Goal: Information Seeking & Learning: Learn about a topic

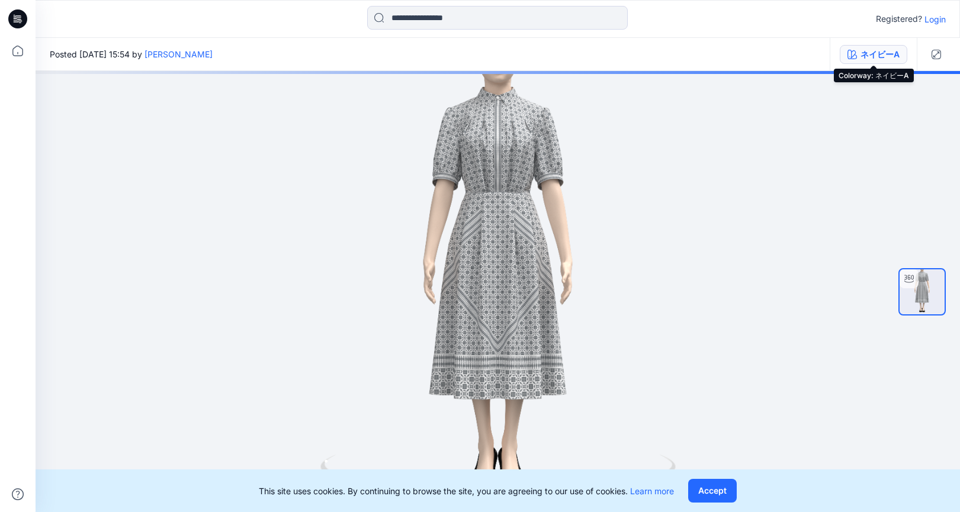
click at [898, 59] on div "ネイビーA" at bounding box center [879, 54] width 39 height 13
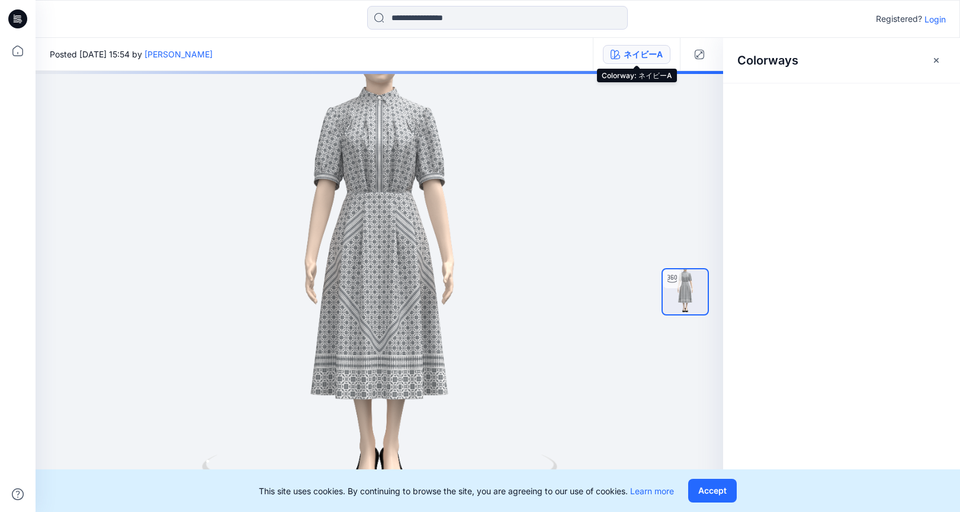
click at [618, 55] on icon "button" at bounding box center [614, 54] width 9 height 9
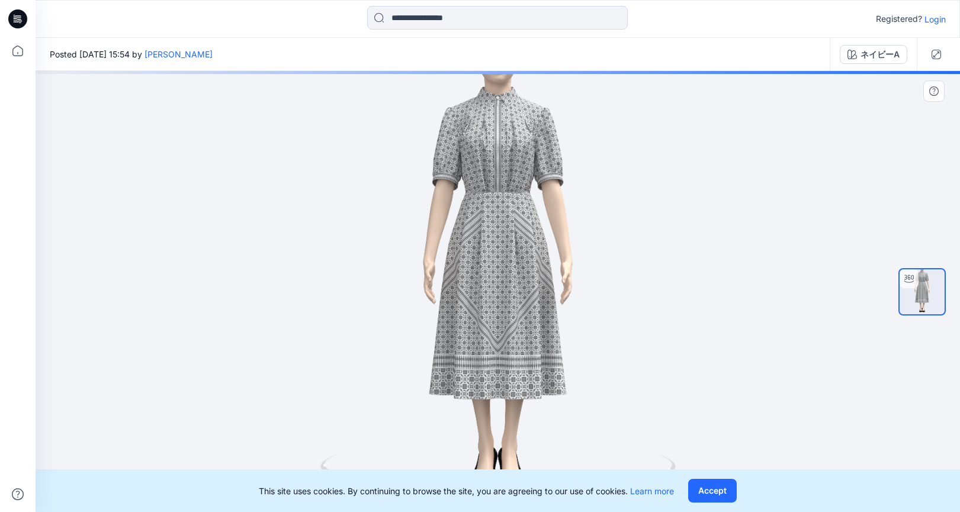
drag, startPoint x: 513, startPoint y: 288, endPoint x: 560, endPoint y: 289, distance: 47.4
click at [560, 289] on div at bounding box center [498, 291] width 924 height 441
click at [616, 272] on div at bounding box center [498, 291] width 924 height 441
drag, startPoint x: 520, startPoint y: 305, endPoint x: 475, endPoint y: 305, distance: 44.4
click at [510, 305] on div at bounding box center [498, 291] width 924 height 441
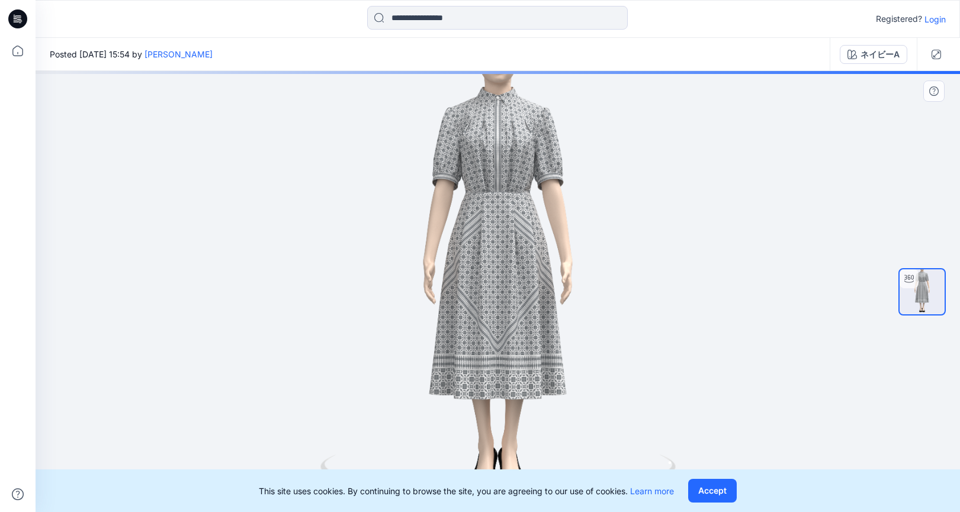
drag, startPoint x: 442, startPoint y: 289, endPoint x: 330, endPoint y: 290, distance: 111.9
click at [330, 290] on div at bounding box center [498, 291] width 924 height 441
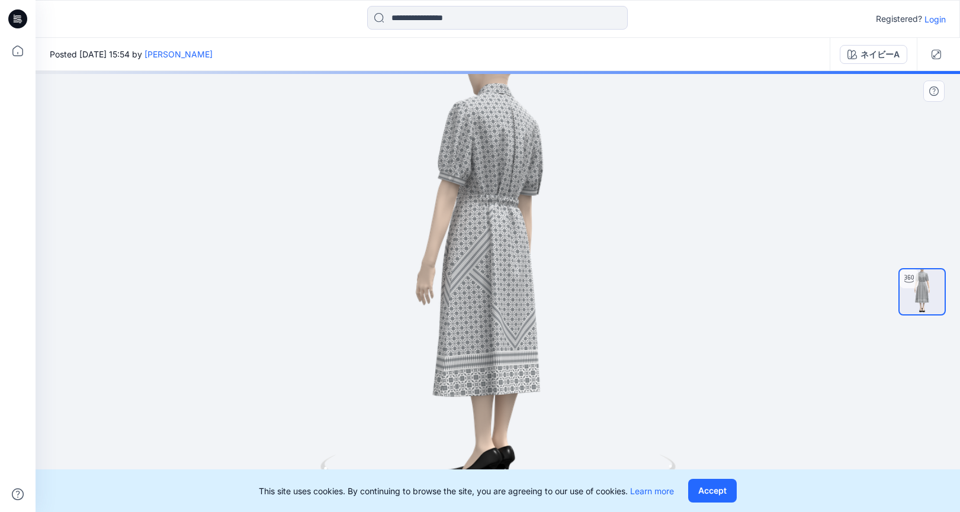
drag, startPoint x: 420, startPoint y: 268, endPoint x: 368, endPoint y: 274, distance: 52.5
click at [368, 274] on div at bounding box center [498, 291] width 924 height 441
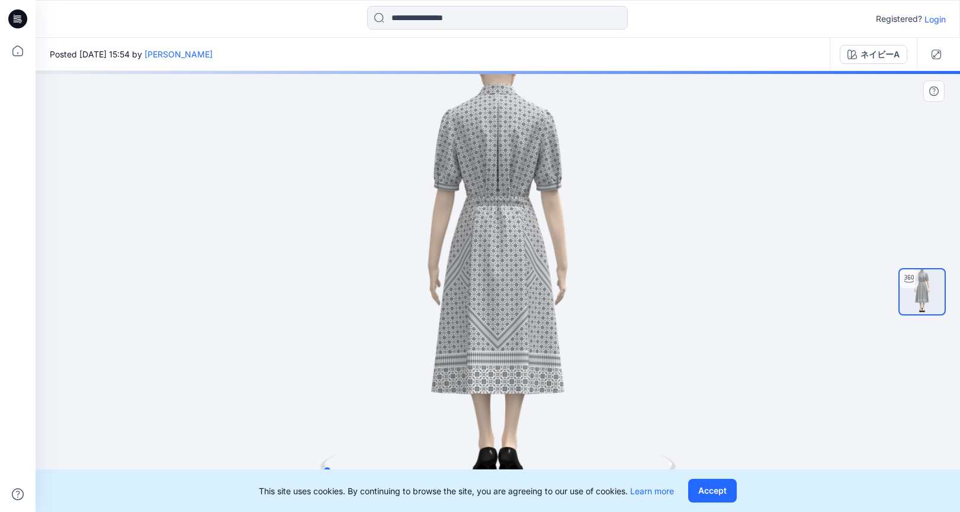
drag, startPoint x: 381, startPoint y: 270, endPoint x: 330, endPoint y: 272, distance: 50.4
click at [330, 272] on div at bounding box center [498, 291] width 924 height 441
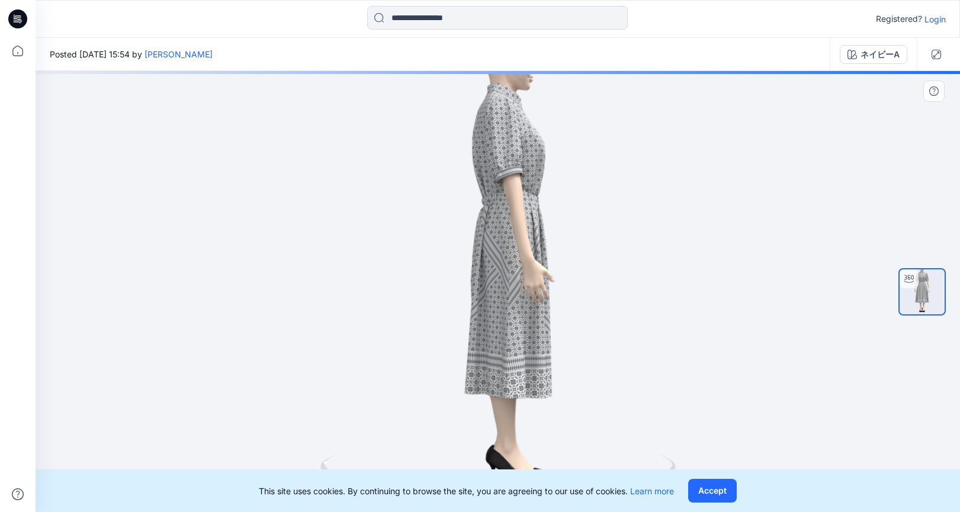
drag, startPoint x: 388, startPoint y: 271, endPoint x: 323, endPoint y: 278, distance: 66.1
click at [323, 278] on div at bounding box center [498, 291] width 924 height 441
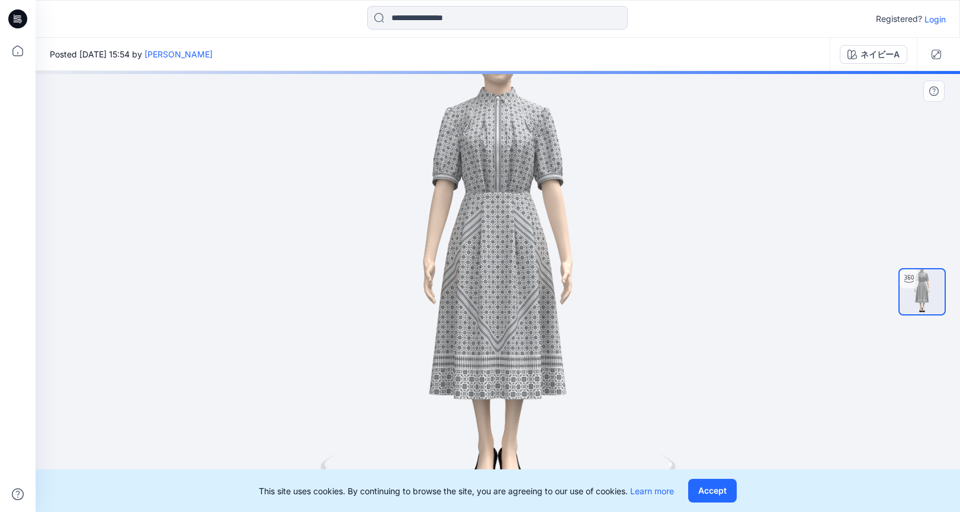
drag, startPoint x: 398, startPoint y: 269, endPoint x: 326, endPoint y: 277, distance: 72.6
click at [326, 277] on div at bounding box center [498, 291] width 924 height 441
click at [928, 297] on img at bounding box center [921, 291] width 45 height 45
click at [923, 300] on img at bounding box center [921, 291] width 45 height 45
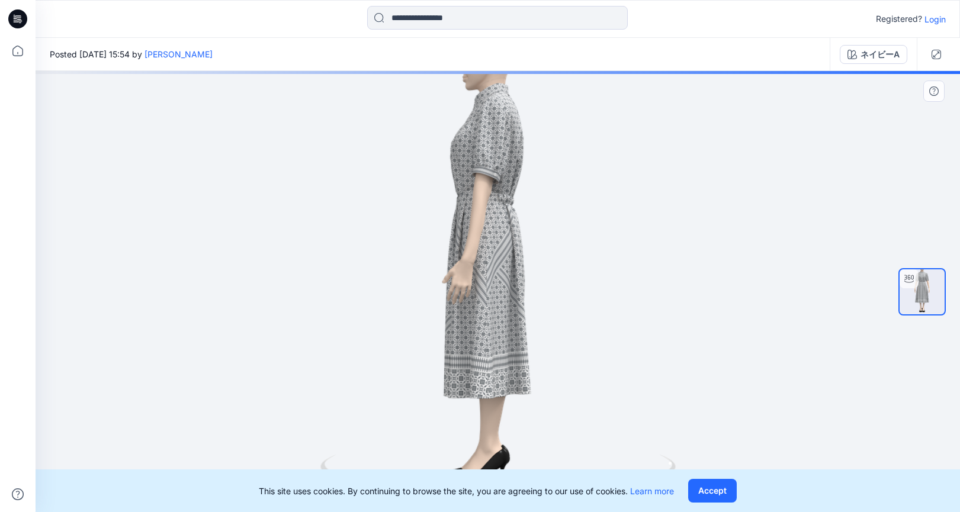
drag, startPoint x: 542, startPoint y: 268, endPoint x: 476, endPoint y: 266, distance: 65.7
click at [476, 266] on div at bounding box center [498, 291] width 924 height 441
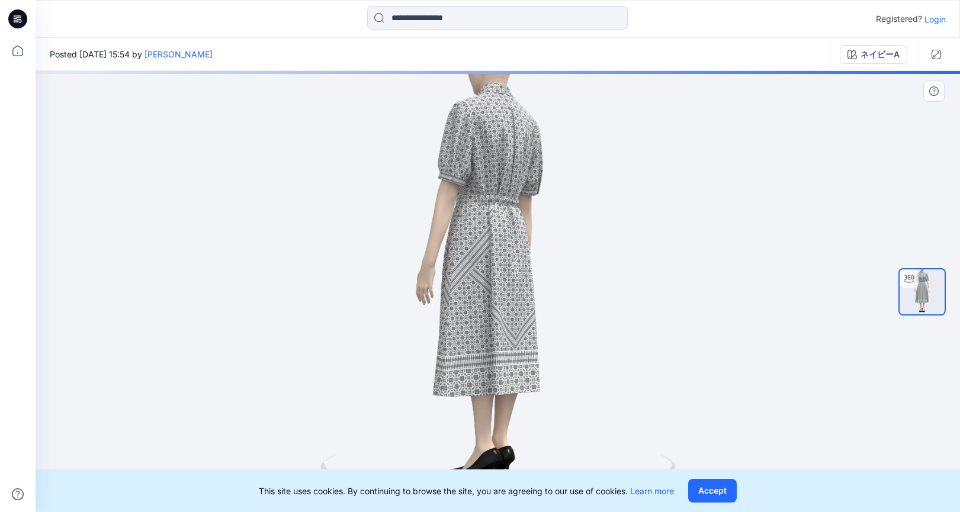
drag, startPoint x: 503, startPoint y: 265, endPoint x: 443, endPoint y: 266, distance: 59.8
click at [443, 266] on div at bounding box center [498, 291] width 924 height 441
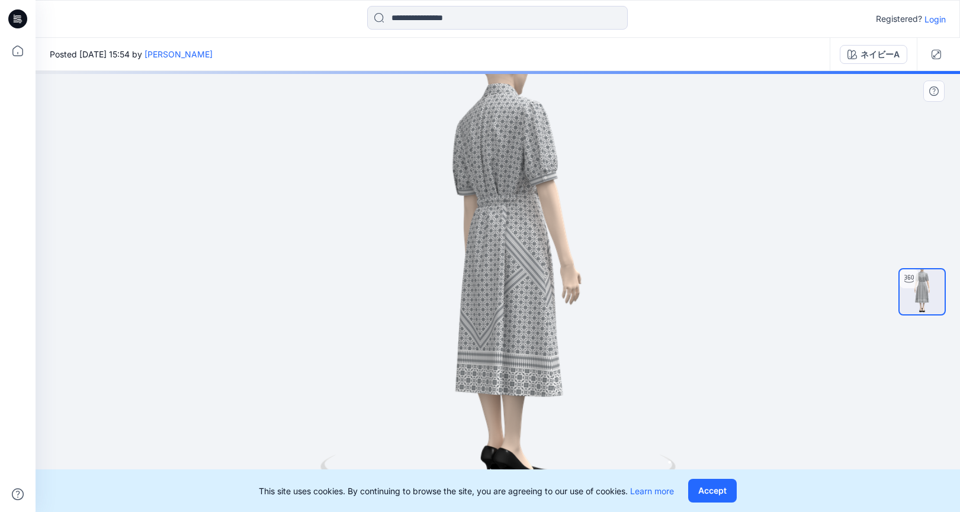
drag, startPoint x: 500, startPoint y: 264, endPoint x: 417, endPoint y: 264, distance: 83.5
click at [417, 264] on div at bounding box center [498, 291] width 924 height 441
drag, startPoint x: 497, startPoint y: 261, endPoint x: 419, endPoint y: 259, distance: 77.6
click at [419, 259] on div at bounding box center [498, 291] width 924 height 441
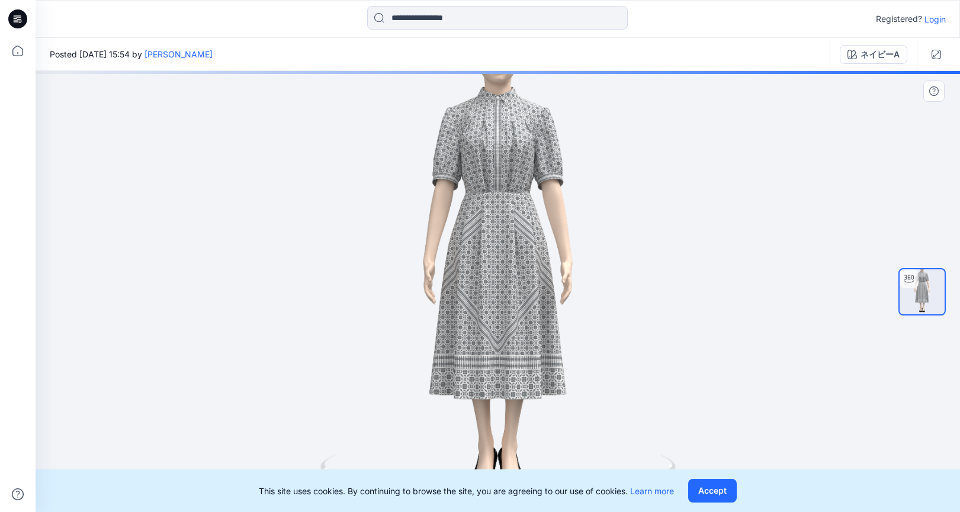
drag, startPoint x: 468, startPoint y: 256, endPoint x: 436, endPoint y: 257, distance: 32.0
click at [436, 257] on div at bounding box center [498, 291] width 924 height 441
click at [848, 52] on icon "button" at bounding box center [851, 54] width 9 height 9
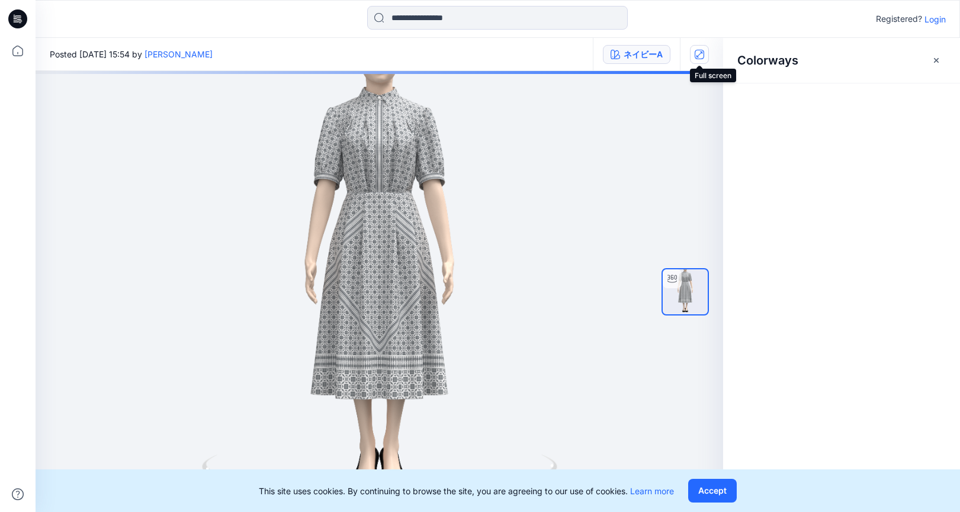
click at [700, 56] on icon "button" at bounding box center [699, 54] width 9 height 9
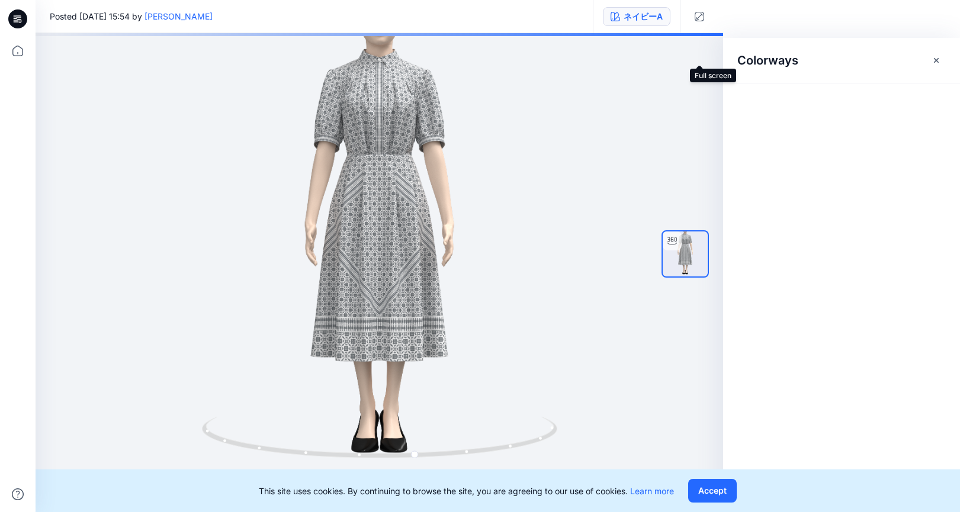
click at [632, 56] on div at bounding box center [379, 253] width 687 height 441
click at [762, 66] on div "Colorways" at bounding box center [841, 275] width 237 height 474
click at [933, 61] on div "Colorways" at bounding box center [841, 275] width 237 height 474
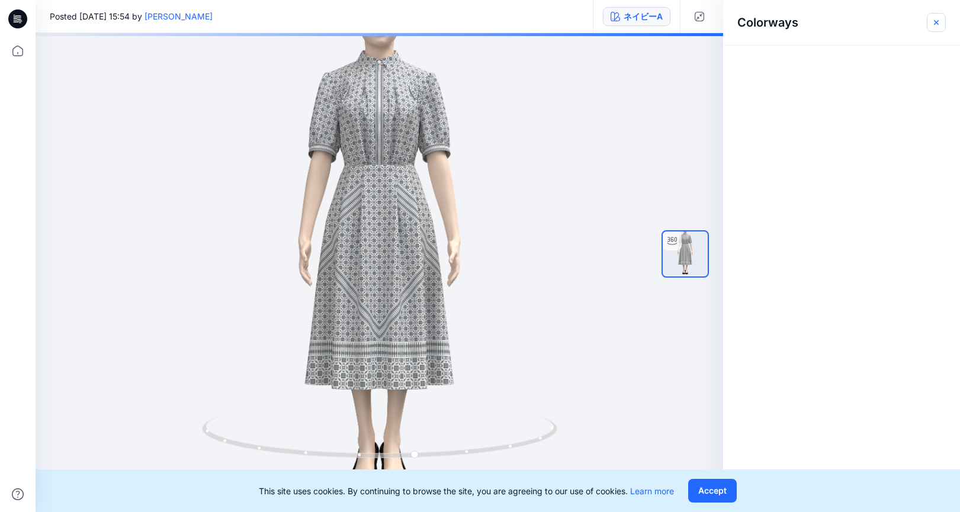
click at [938, 25] on icon "button" at bounding box center [935, 22] width 9 height 9
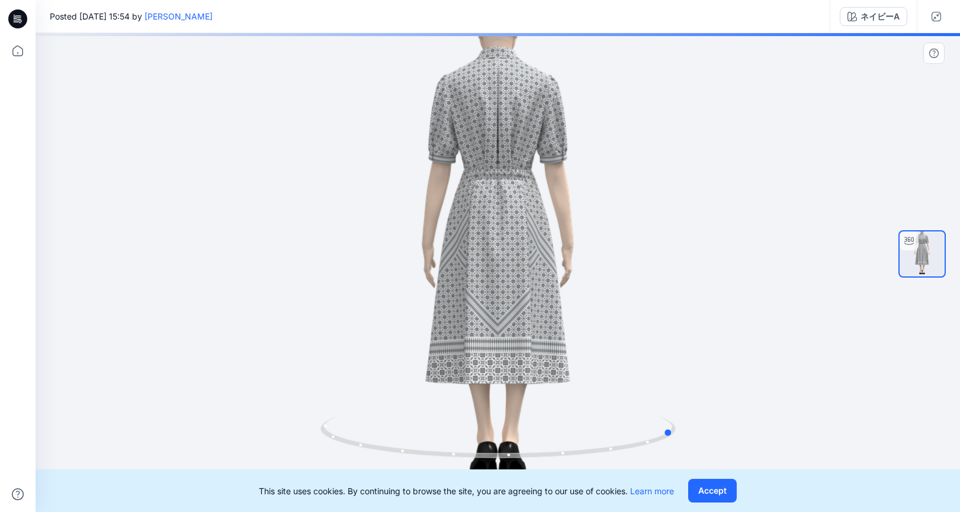
drag, startPoint x: 423, startPoint y: 371, endPoint x: 573, endPoint y: 368, distance: 150.4
click at [573, 368] on div at bounding box center [498, 253] width 924 height 441
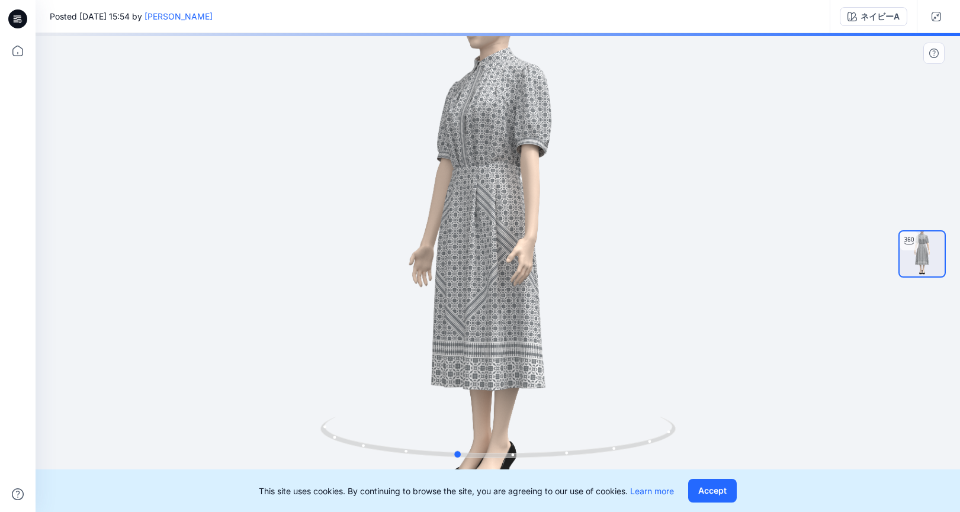
drag, startPoint x: 392, startPoint y: 342, endPoint x: 519, endPoint y: 352, distance: 127.2
click at [519, 352] on div at bounding box center [498, 253] width 924 height 441
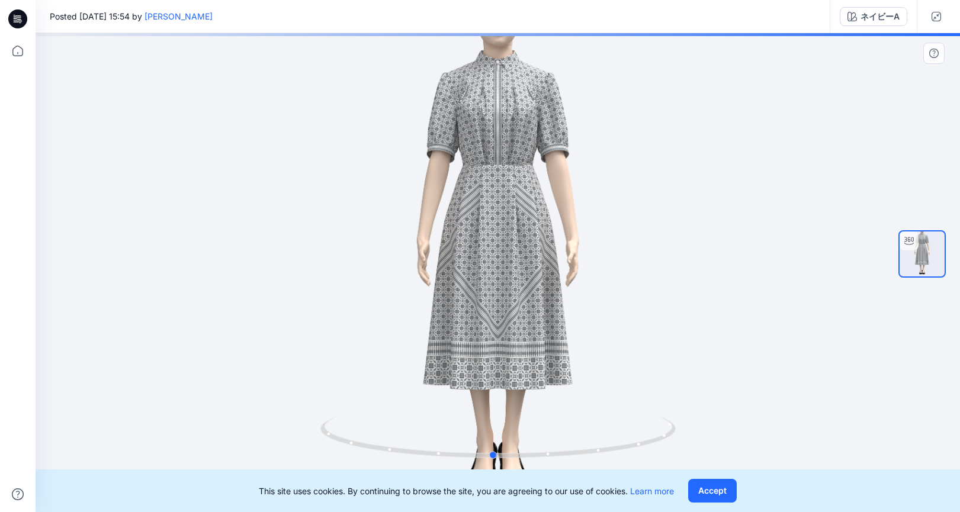
drag, startPoint x: 422, startPoint y: 335, endPoint x: 458, endPoint y: 337, distance: 36.2
click at [458, 337] on div at bounding box center [498, 253] width 924 height 441
click at [397, 157] on div at bounding box center [498, 253] width 924 height 441
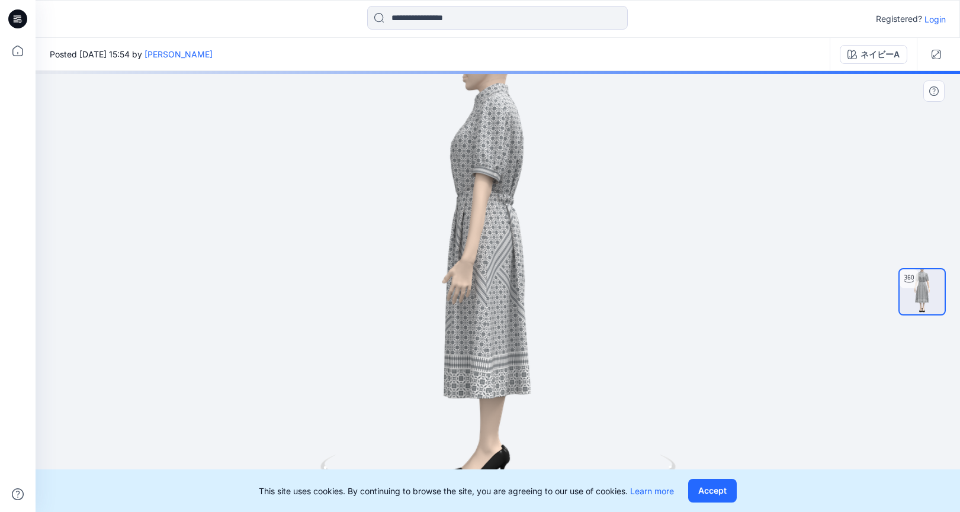
drag, startPoint x: 528, startPoint y: 335, endPoint x: 446, endPoint y: 329, distance: 81.9
click at [446, 329] on div at bounding box center [498, 291] width 924 height 441
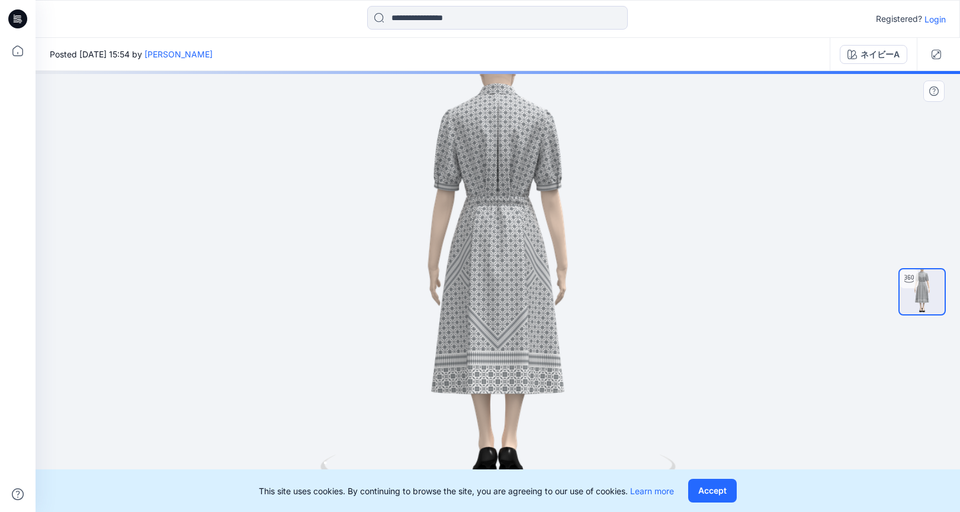
drag, startPoint x: 542, startPoint y: 327, endPoint x: 452, endPoint y: 332, distance: 90.1
click at [452, 332] on div at bounding box center [498, 291] width 924 height 441
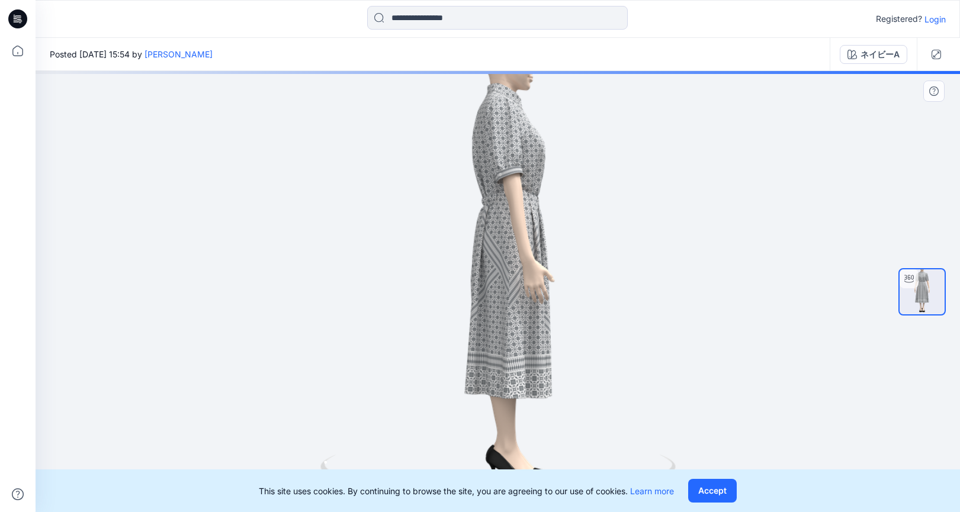
drag, startPoint x: 549, startPoint y: 314, endPoint x: 477, endPoint y: 323, distance: 72.1
click at [477, 323] on div at bounding box center [498, 291] width 924 height 441
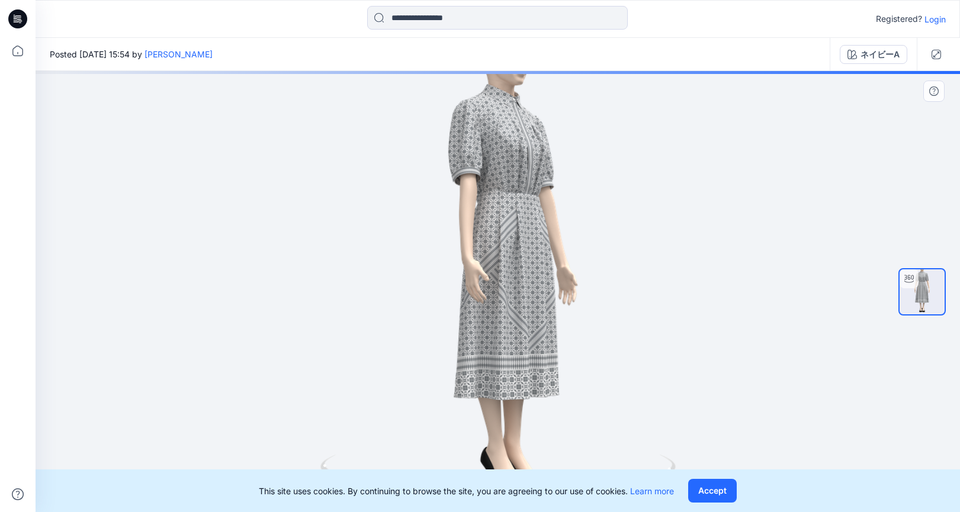
drag, startPoint x: 509, startPoint y: 317, endPoint x: 473, endPoint y: 321, distance: 36.4
click at [473, 321] on div at bounding box center [498, 291] width 924 height 441
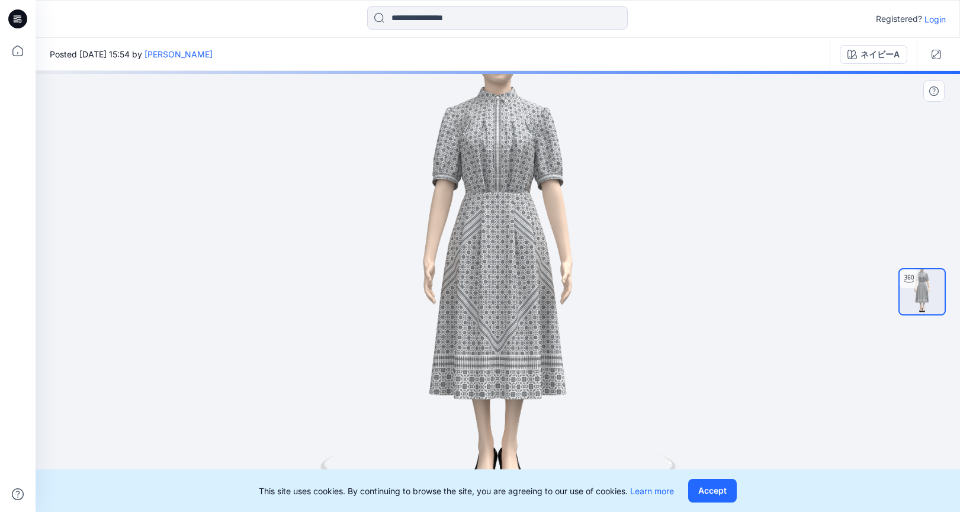
drag, startPoint x: 509, startPoint y: 317, endPoint x: 481, endPoint y: 321, distance: 28.1
click at [481, 321] on div at bounding box center [498, 291] width 924 height 441
click at [935, 295] on img at bounding box center [921, 291] width 45 height 45
click at [603, 247] on div at bounding box center [498, 291] width 924 height 441
drag, startPoint x: 552, startPoint y: 429, endPoint x: 487, endPoint y: 424, distance: 65.3
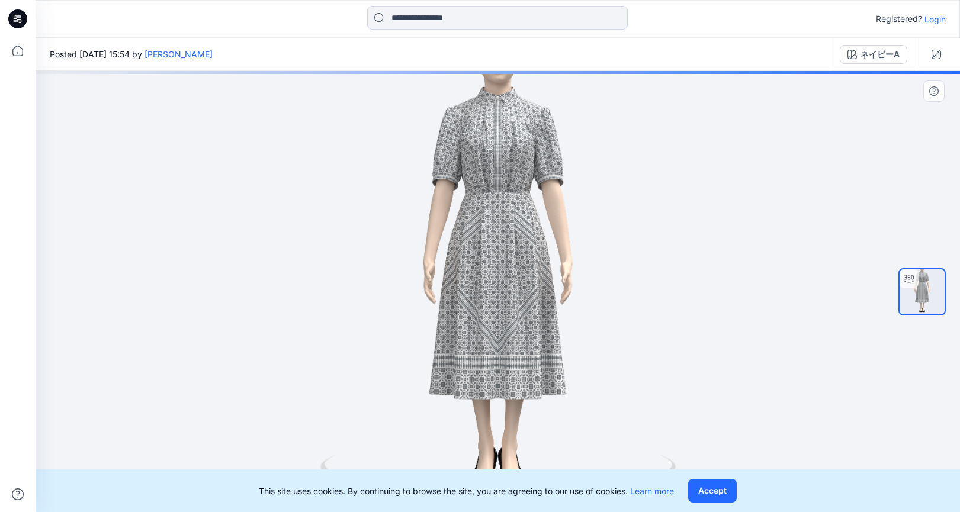
click at [487, 424] on div at bounding box center [498, 291] width 924 height 441
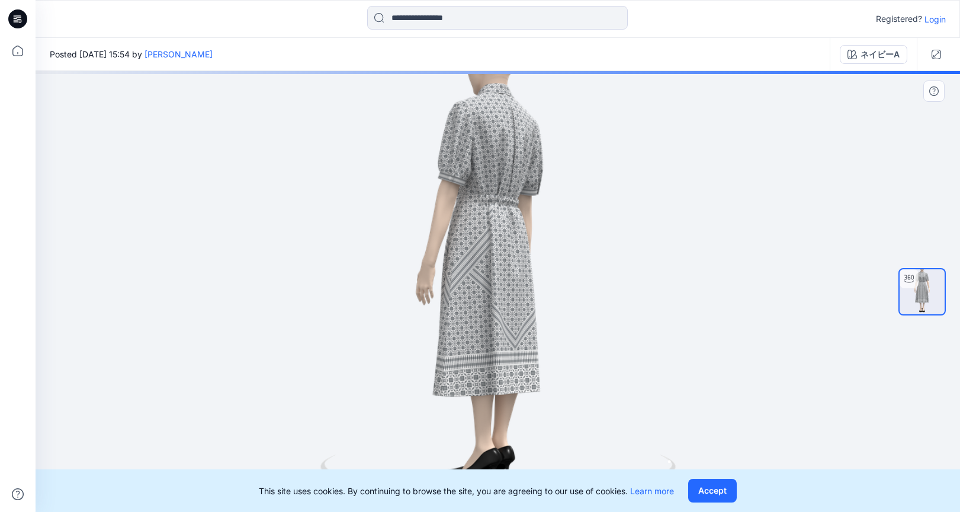
drag, startPoint x: 541, startPoint y: 365, endPoint x: 448, endPoint y: 381, distance: 93.7
click at [448, 381] on div at bounding box center [498, 291] width 924 height 441
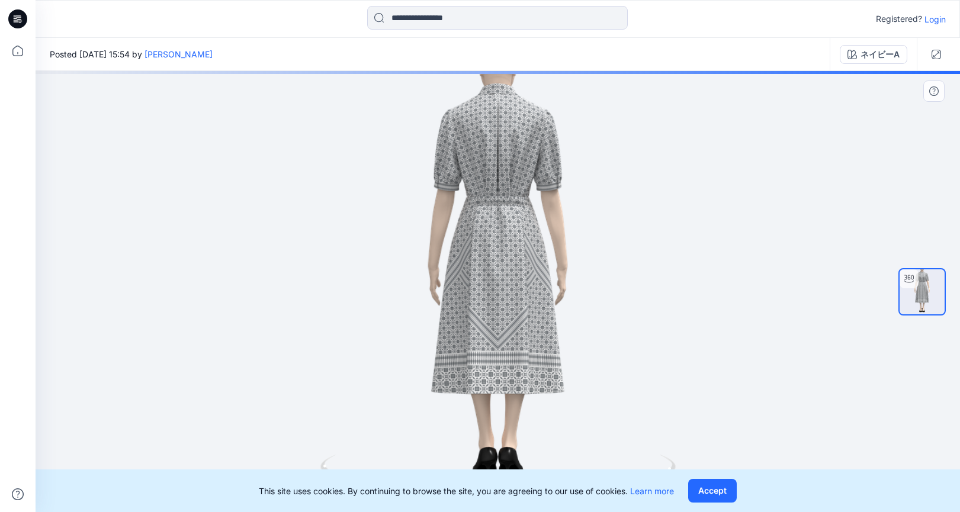
drag, startPoint x: 513, startPoint y: 346, endPoint x: 457, endPoint y: 349, distance: 56.9
click at [457, 349] on div at bounding box center [498, 291] width 924 height 441
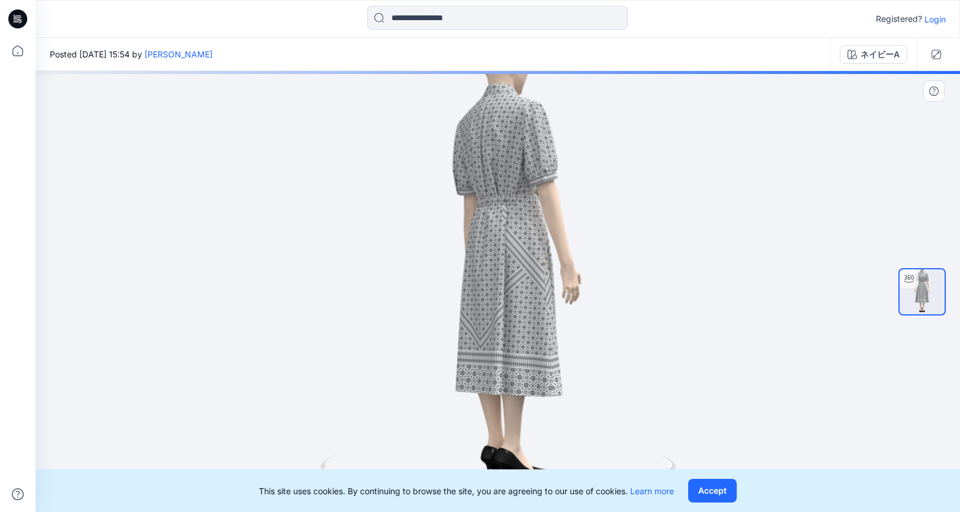
drag, startPoint x: 510, startPoint y: 338, endPoint x: 454, endPoint y: 340, distance: 56.9
click at [454, 340] on div at bounding box center [498, 291] width 924 height 441
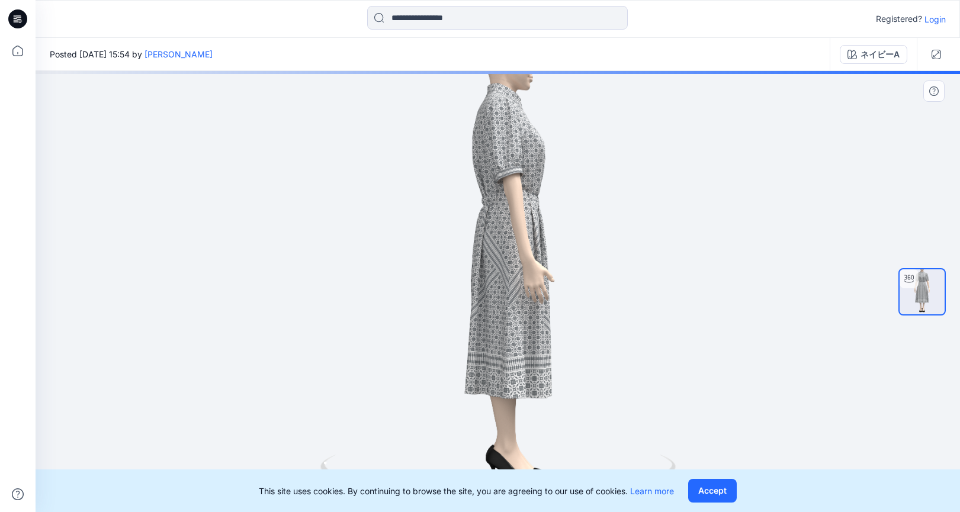
drag, startPoint x: 479, startPoint y: 332, endPoint x: 459, endPoint y: 333, distance: 19.6
click at [459, 333] on div at bounding box center [498, 291] width 924 height 441
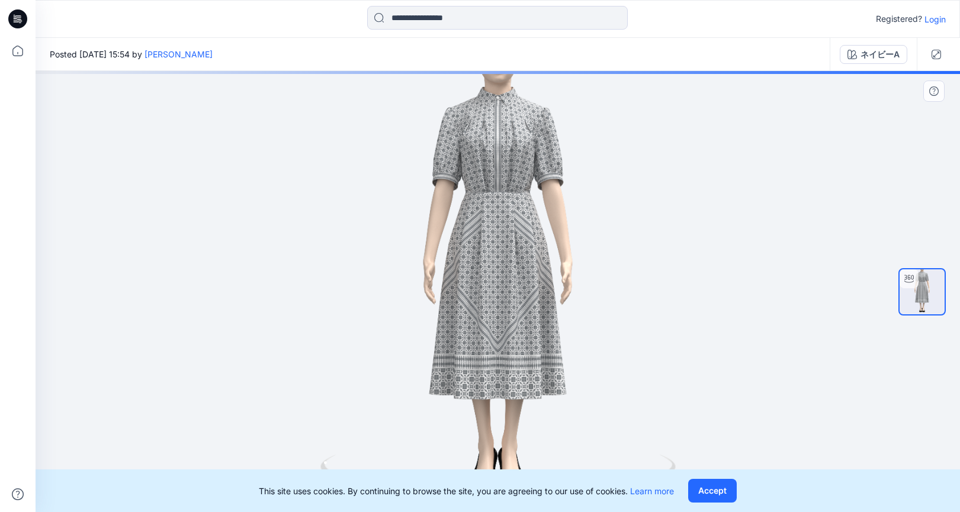
drag, startPoint x: 519, startPoint y: 321, endPoint x: 483, endPoint y: 324, distance: 36.8
click at [483, 324] on div at bounding box center [498, 291] width 924 height 441
click at [607, 30] on div at bounding box center [497, 19] width 261 height 26
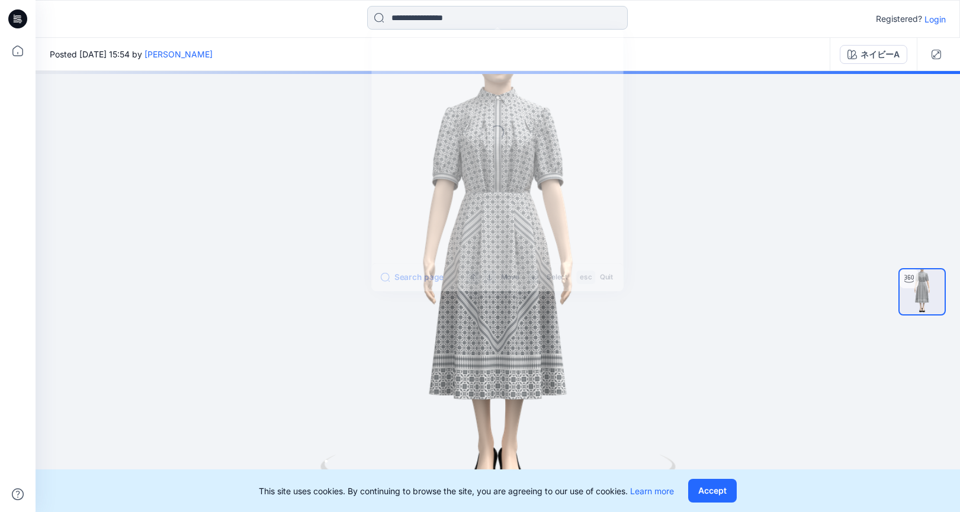
click at [617, 28] on input at bounding box center [497, 18] width 261 height 24
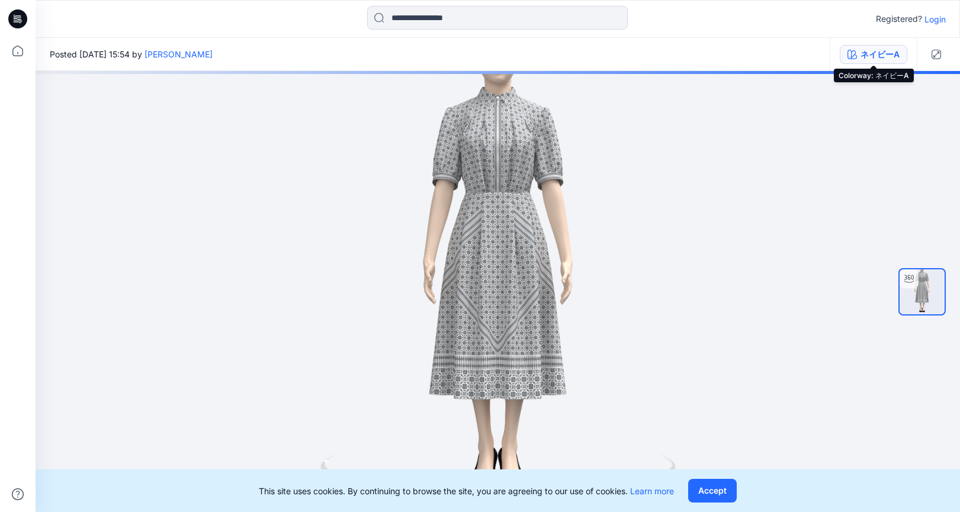
click at [860, 54] on div "ネイビーA" at bounding box center [879, 54] width 39 height 13
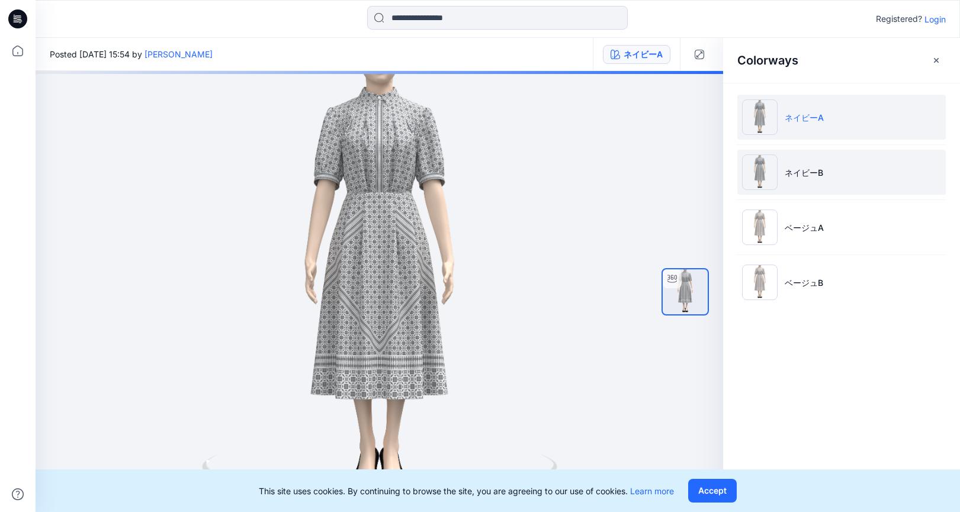
click at [769, 178] on img at bounding box center [760, 173] width 36 height 36
click at [805, 176] on p "ネイビーB" at bounding box center [804, 172] width 38 height 12
click at [760, 177] on img at bounding box center [760, 173] width 36 height 36
click at [817, 176] on p "ネイビーB" at bounding box center [804, 172] width 38 height 12
click at [759, 175] on img at bounding box center [760, 173] width 36 height 36
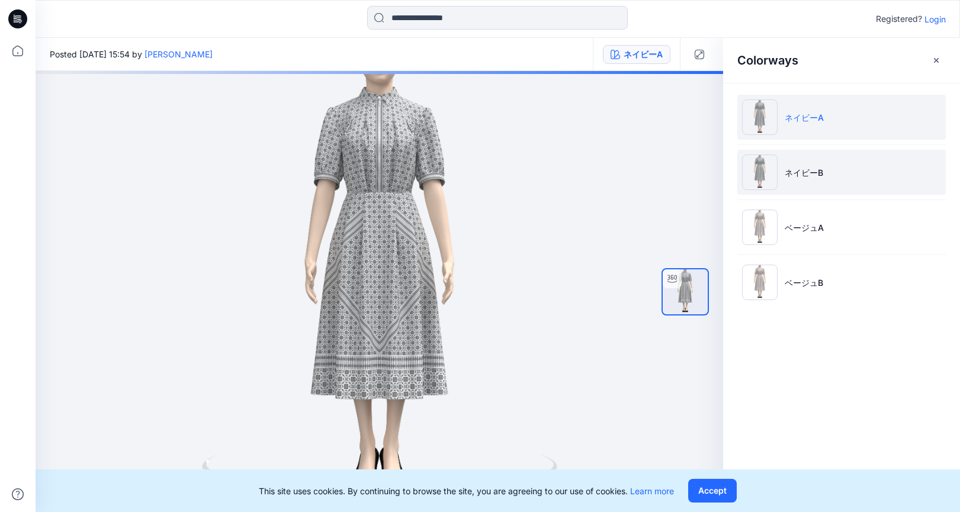
click at [758, 175] on img at bounding box center [760, 173] width 36 height 36
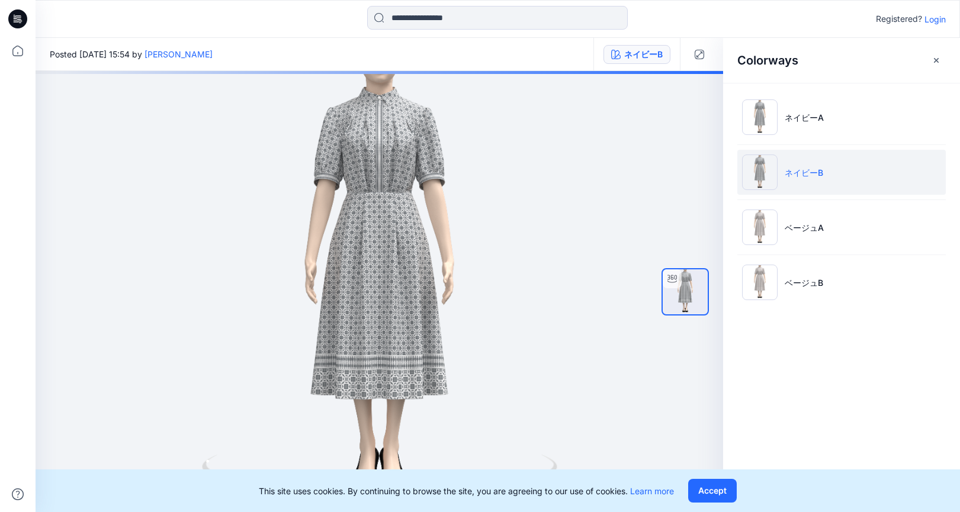
click at [758, 175] on img at bounding box center [760, 173] width 36 height 36
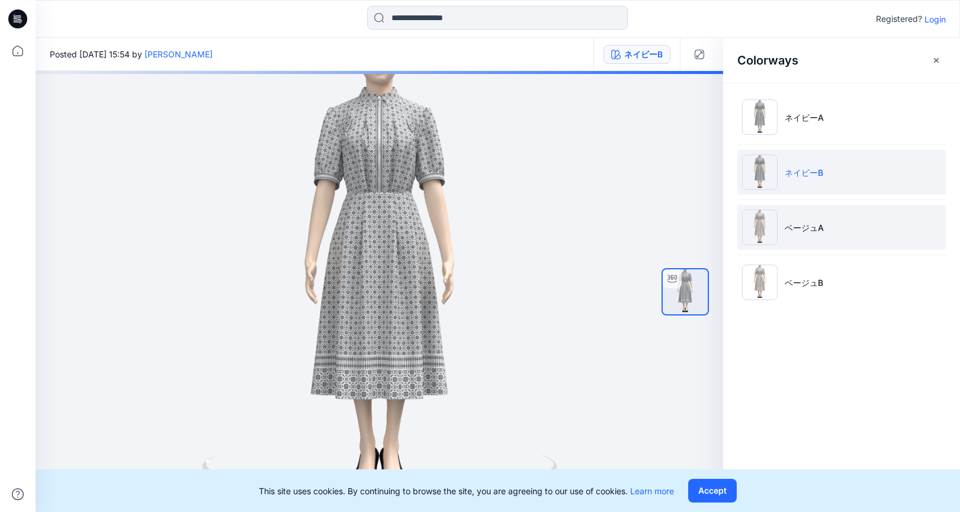
click at [796, 237] on li "ベージュA" at bounding box center [841, 227] width 208 height 45
click at [797, 236] on li "ベージュA" at bounding box center [841, 227] width 208 height 45
click at [763, 233] on img at bounding box center [760, 228] width 36 height 36
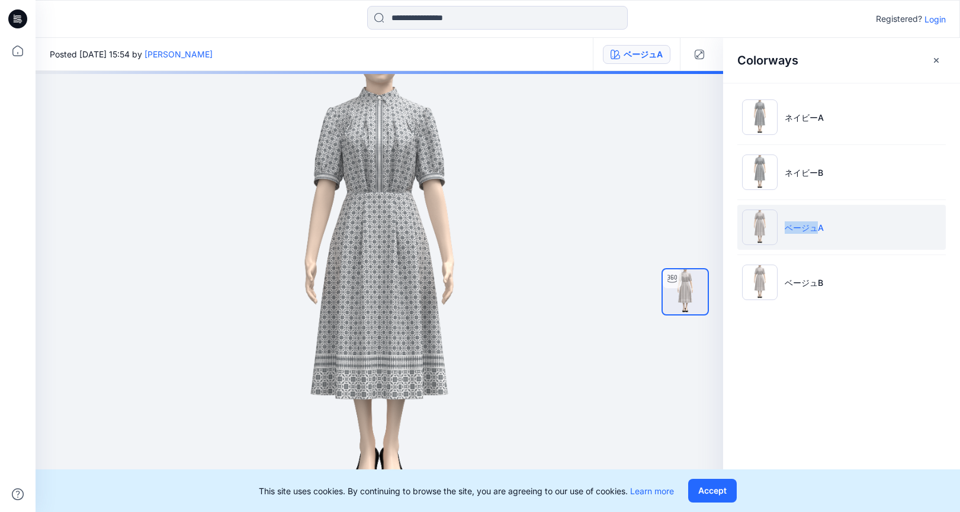
click at [766, 226] on img at bounding box center [760, 228] width 36 height 36
click at [763, 231] on img at bounding box center [760, 228] width 36 height 36
click at [761, 231] on img at bounding box center [760, 228] width 36 height 36
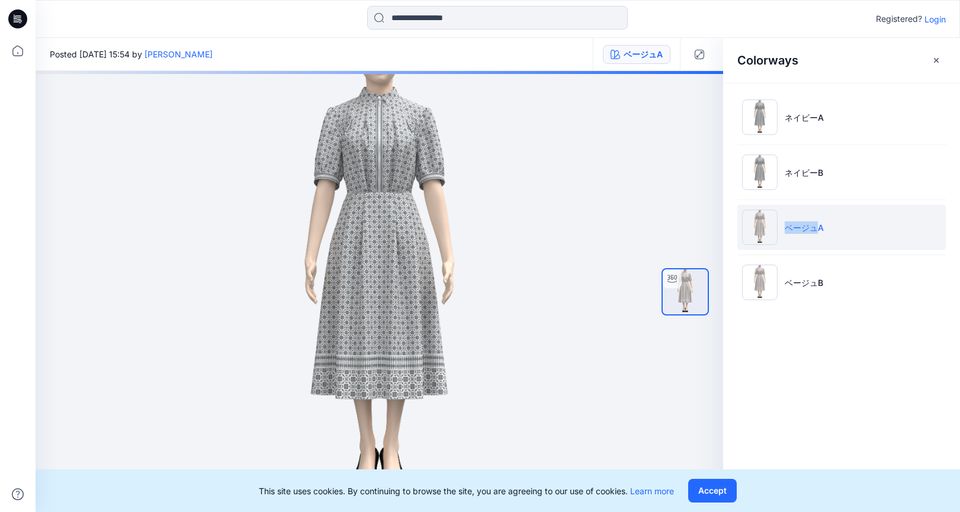
click at [767, 277] on img at bounding box center [760, 283] width 36 height 36
click at [761, 232] on img at bounding box center [760, 228] width 36 height 36
